Goal: Task Accomplishment & Management: Use online tool/utility

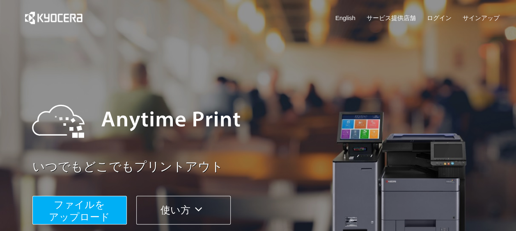
click at [93, 210] on span "ファイルを ​​アップロード" at bounding box center [79, 210] width 61 height 23
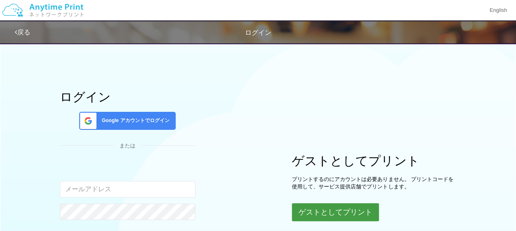
click at [306, 212] on button "ゲストとしてプリント" at bounding box center [335, 213] width 87 height 18
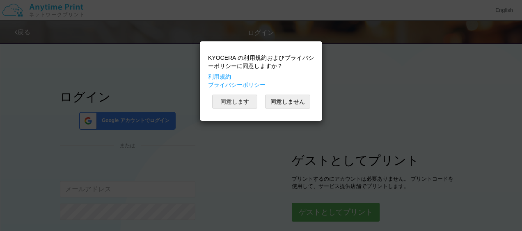
click at [227, 98] on button "同意します" at bounding box center [234, 102] width 45 height 14
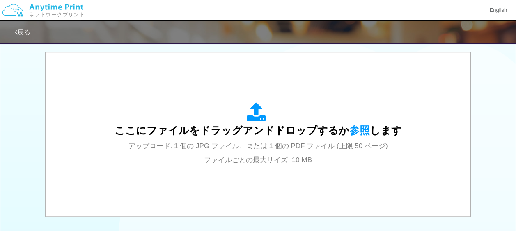
scroll to position [266, 0]
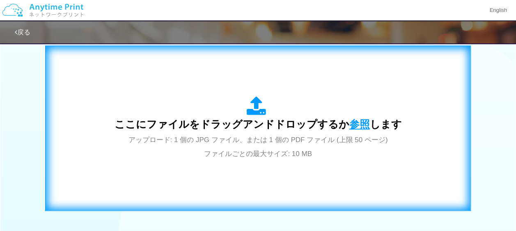
click at [353, 127] on span "参照" at bounding box center [359, 124] width 21 height 11
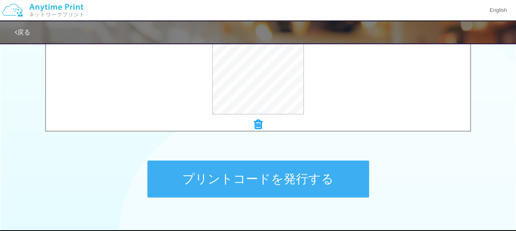
scroll to position [345, 0]
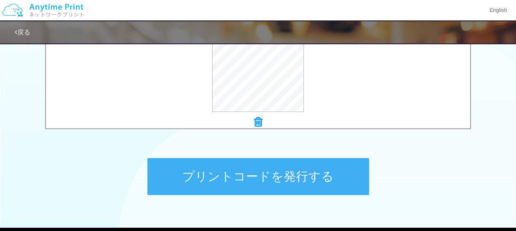
click at [290, 167] on button "プリントコードを発行する" at bounding box center [258, 176] width 222 height 37
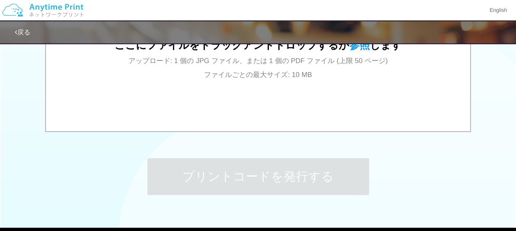
scroll to position [0, 0]
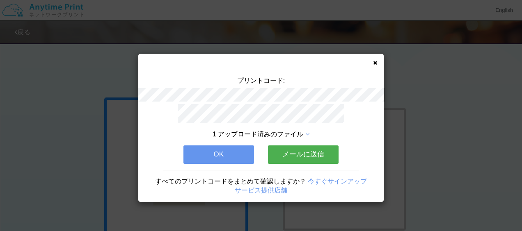
click at [303, 151] on button "メールに送信" at bounding box center [303, 155] width 71 height 18
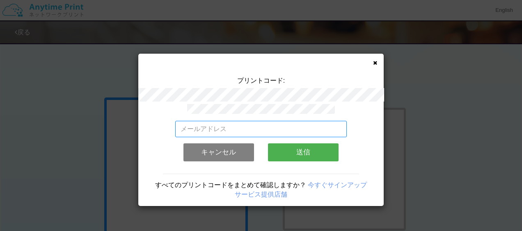
click at [210, 125] on input "email" at bounding box center [261, 129] width 172 height 16
type input "[EMAIL_ADDRESS][DOMAIN_NAME]"
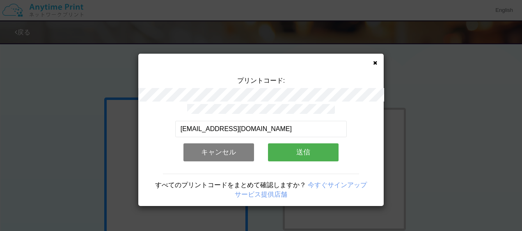
click at [289, 147] on button "送信" at bounding box center [303, 153] width 71 height 18
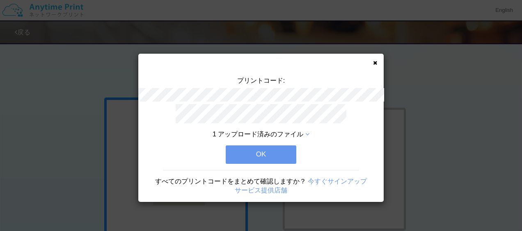
click at [260, 151] on button "OK" at bounding box center [261, 155] width 71 height 18
